Goal: Task Accomplishment & Management: Manage account settings

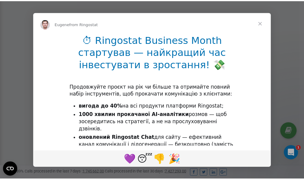
scroll to position [181, 0]
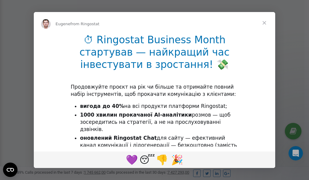
click at [264, 23] on span "Close" at bounding box center [264, 23] width 22 height 22
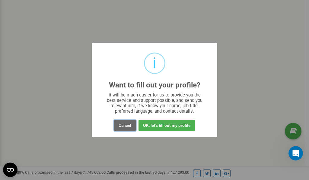
click at [122, 126] on button "Cancel" at bounding box center [125, 125] width 22 height 11
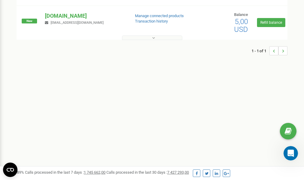
scroll to position [0, 0]
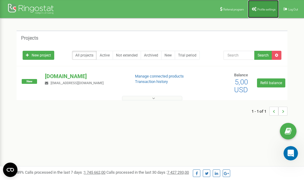
click at [264, 9] on span "Profile settings" at bounding box center [266, 9] width 18 height 3
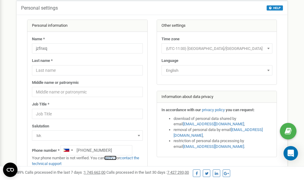
click at [112, 158] on link "verify it" at bounding box center [110, 158] width 12 height 5
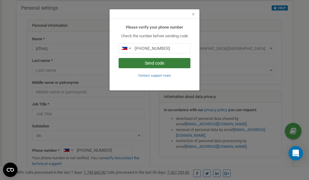
click at [157, 64] on button "Send code" at bounding box center [154, 63] width 72 height 10
